Goal: Information Seeking & Learning: Learn about a topic

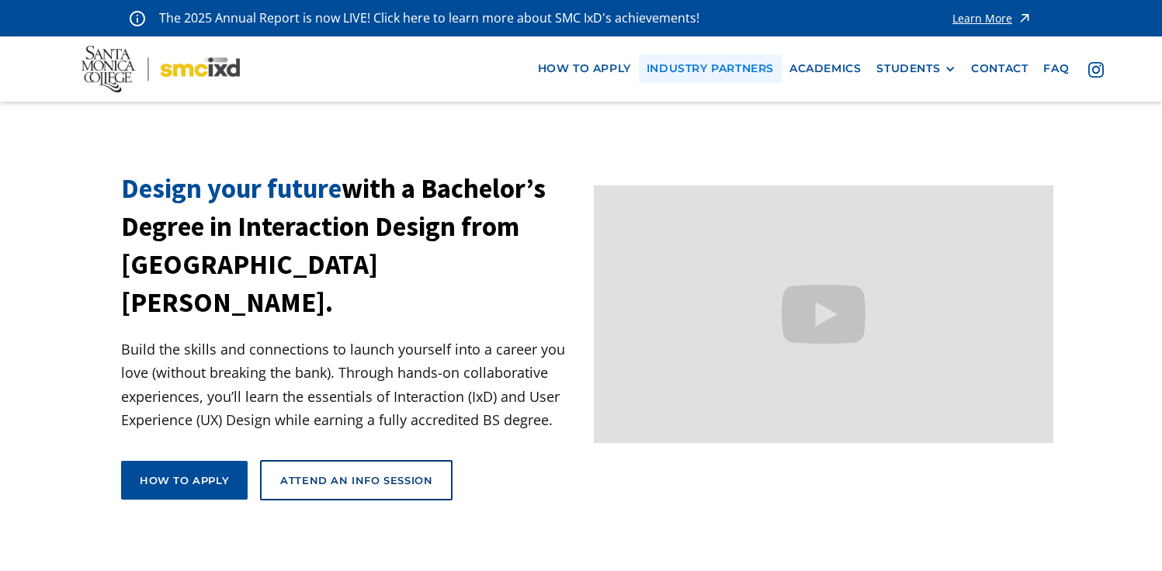
click at [733, 71] on link "industry partners" at bounding box center [710, 68] width 143 height 29
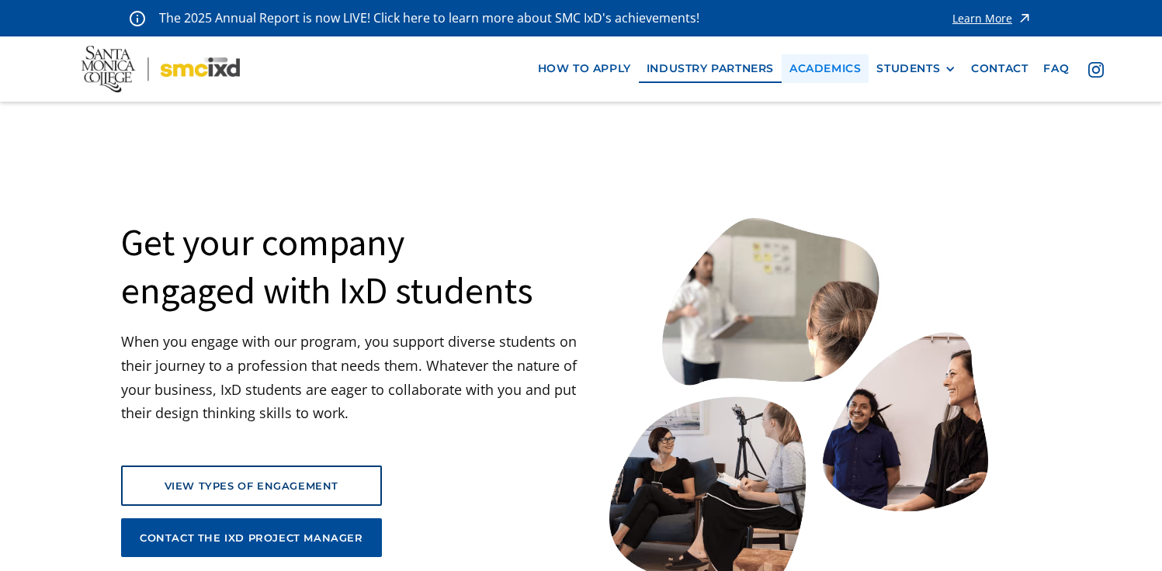
click at [812, 68] on link "Academics" at bounding box center [825, 68] width 87 height 29
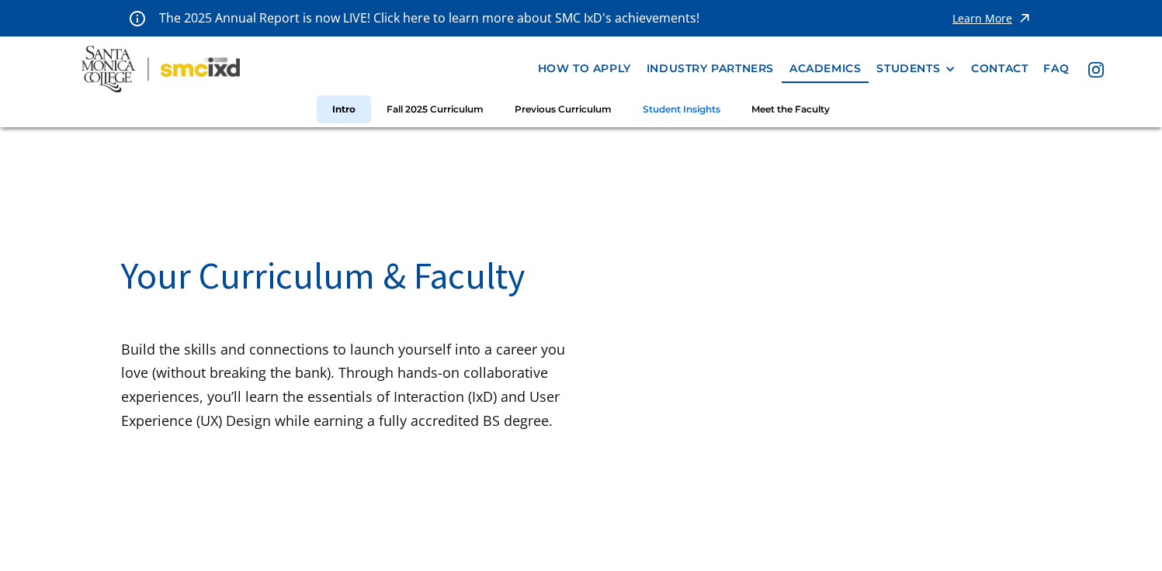
click at [716, 109] on link "Student Insights" at bounding box center [681, 109] width 109 height 29
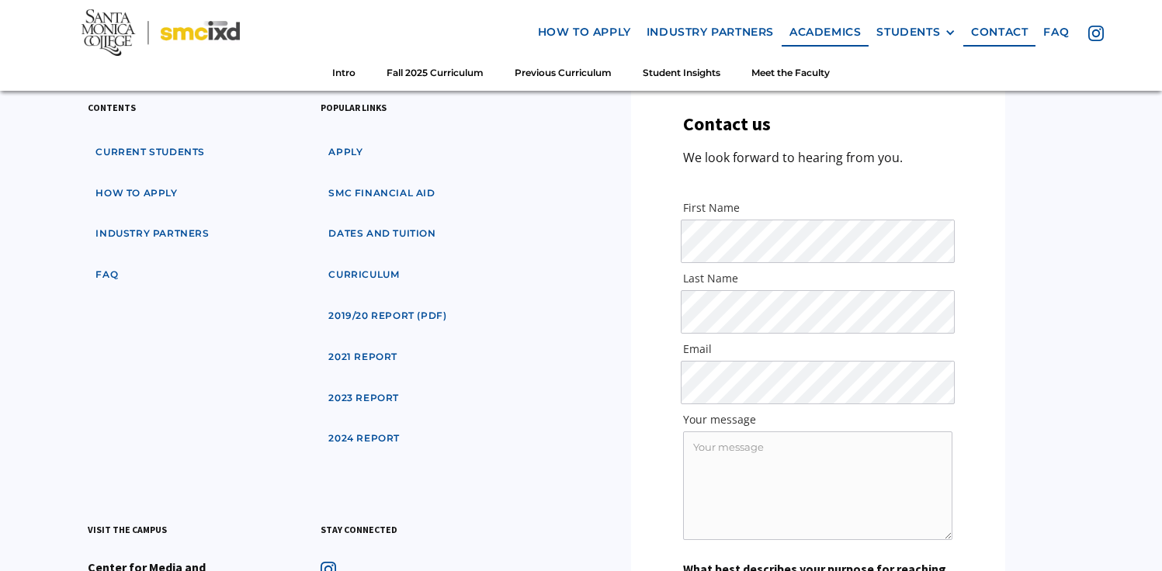
scroll to position [5604, 0]
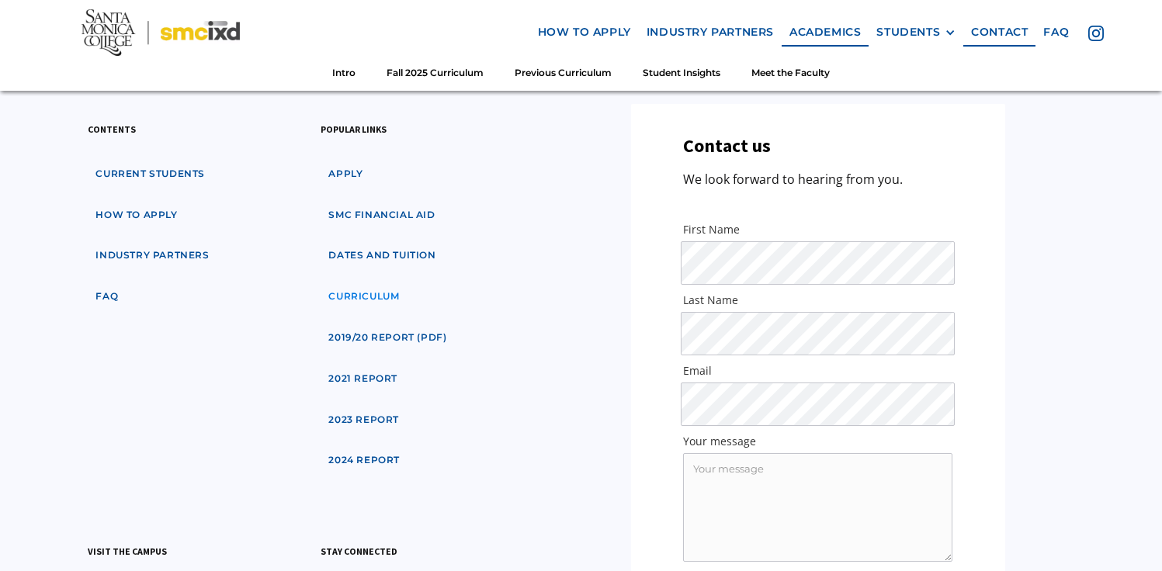
click at [376, 283] on link "curriculum" at bounding box center [364, 297] width 86 height 29
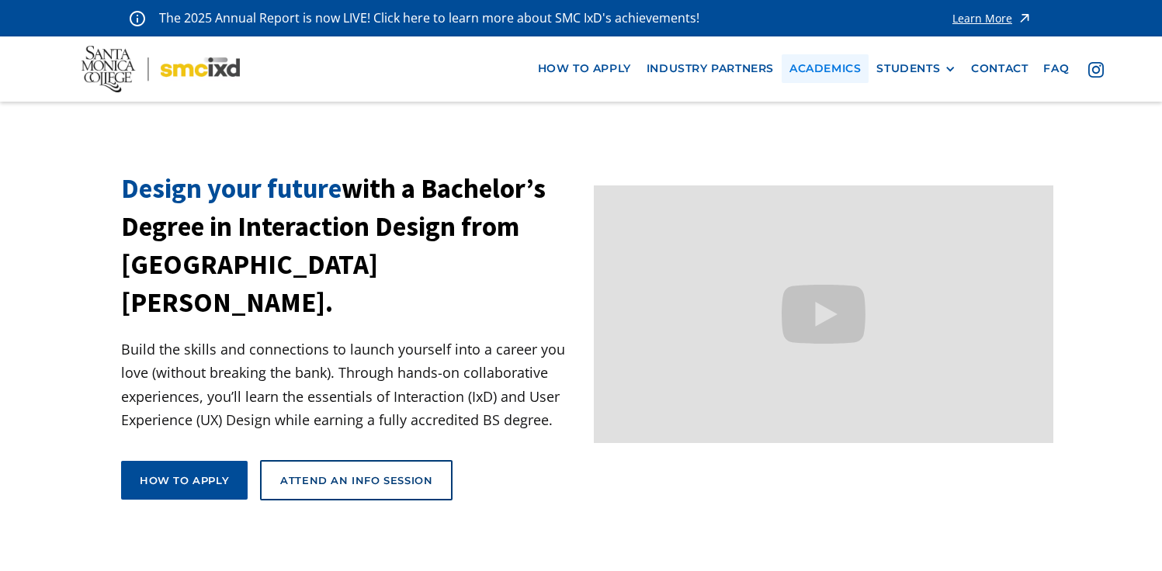
click at [834, 78] on link "Academics" at bounding box center [825, 68] width 87 height 29
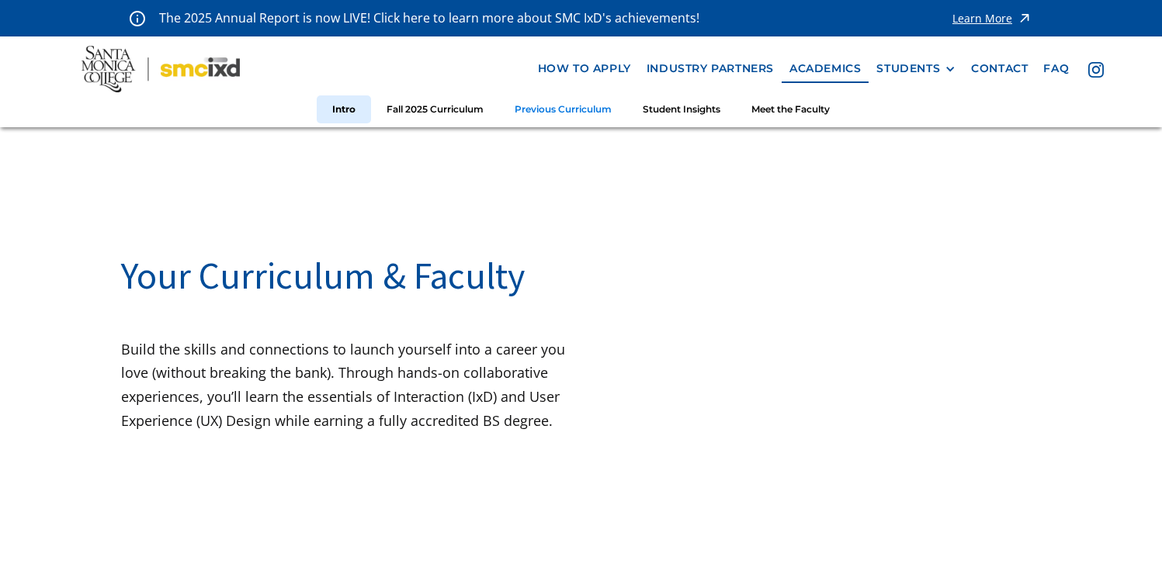
click at [594, 107] on link "Previous Curriculum" at bounding box center [563, 109] width 128 height 29
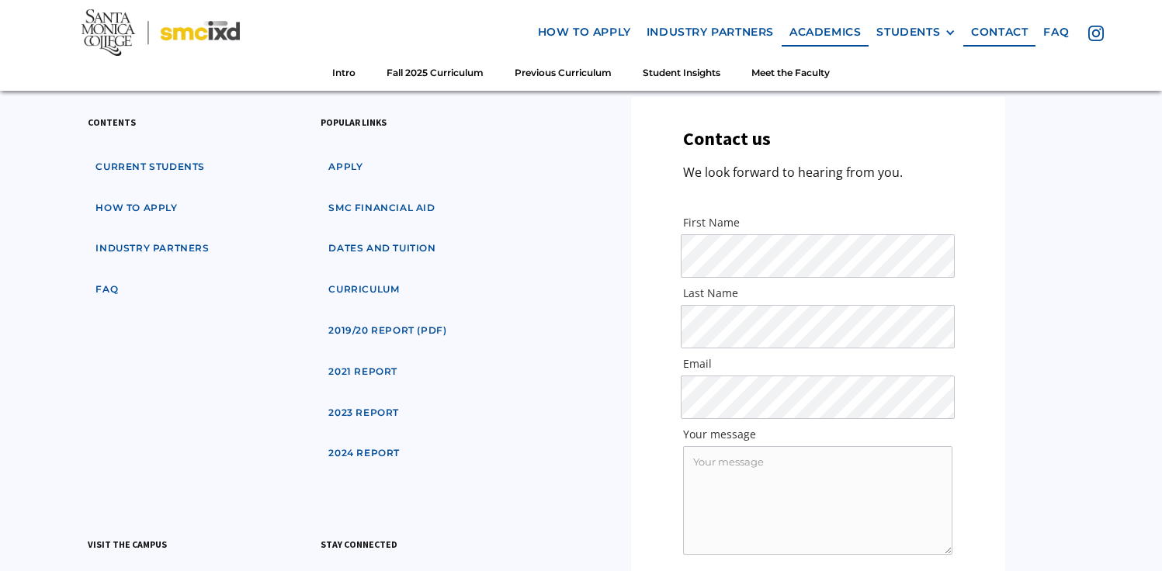
scroll to position [5615, 0]
